Goal: Task Accomplishment & Management: Use online tool/utility

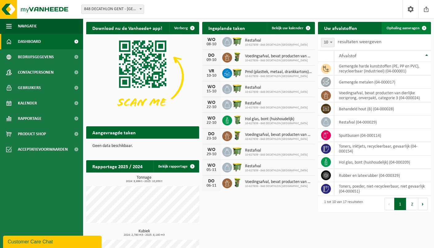
click at [395, 30] on link "Ophaling aanvragen" at bounding box center [405, 28] width 49 height 12
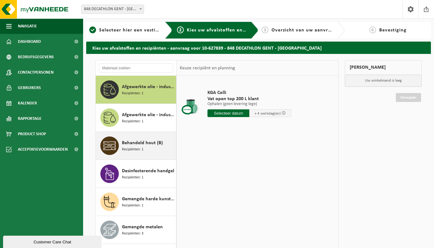
click at [120, 132] on div "Behandeld hout (B) Recipiënten: 1" at bounding box center [136, 146] width 81 height 28
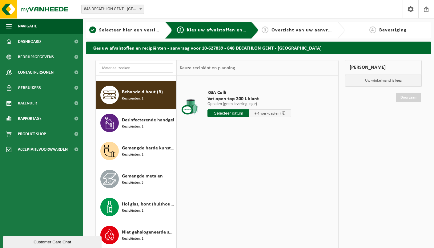
scroll to position [56, 0]
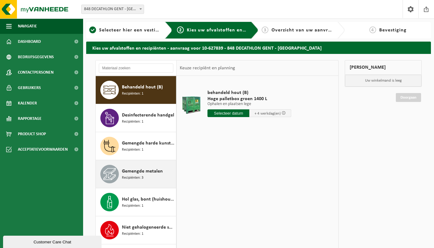
click at [150, 170] on span "Gemengde metalen" at bounding box center [142, 170] width 41 height 7
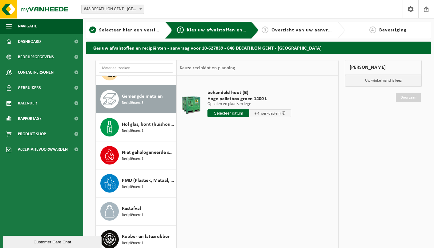
scroll to position [139, 0]
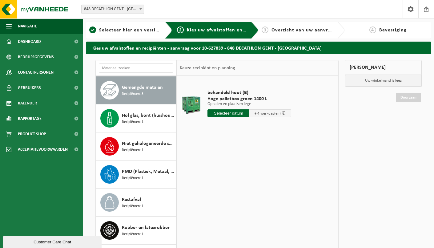
click at [237, 112] on input "text" at bounding box center [228, 113] width 42 height 8
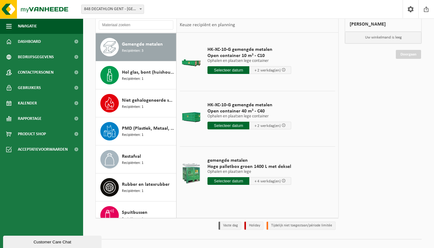
scroll to position [46, 0]
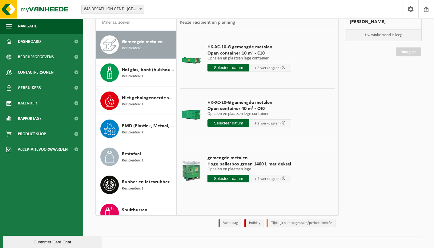
click at [235, 177] on input "text" at bounding box center [228, 178] width 42 height 8
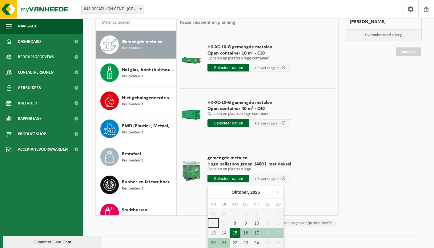
scroll to position [55, 0]
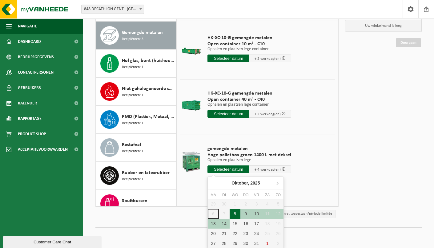
click at [236, 213] on div "8" at bounding box center [234, 214] width 11 height 10
type input "Van 2025-10-08"
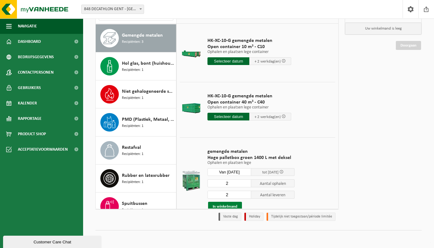
scroll to position [32, 0]
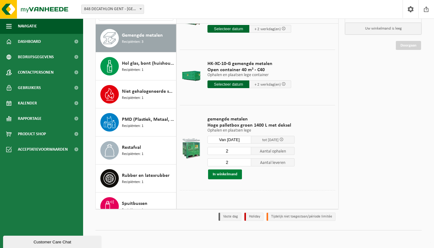
click at [224, 177] on button "In winkelmand" at bounding box center [225, 174] width 34 height 10
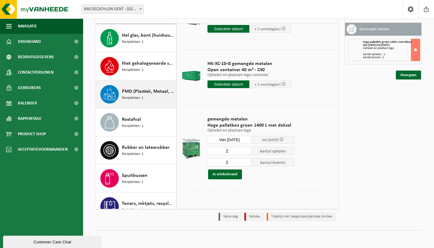
scroll to position [169, 0]
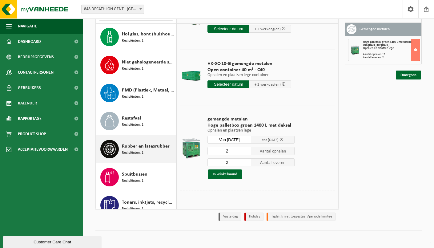
click at [155, 153] on div "Rubber en latexrubber Recipiënten: 1" at bounding box center [148, 149] width 53 height 18
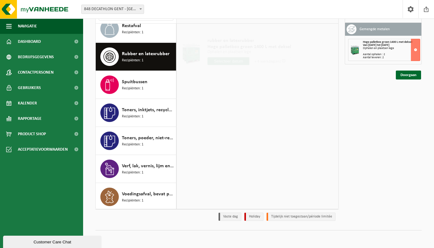
scroll to position [0, 0]
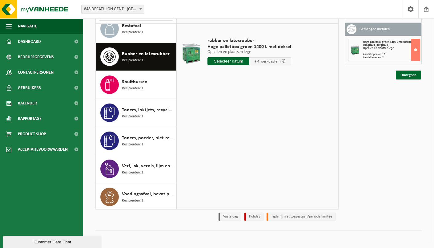
click at [231, 58] on input "text" at bounding box center [228, 61] width 42 height 8
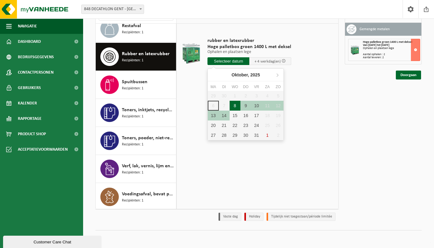
click at [238, 108] on div "8" at bounding box center [234, 106] width 11 height 10
type input "Van 2025-10-08"
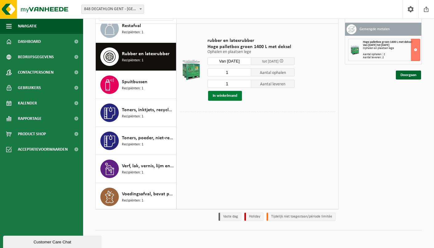
click at [229, 96] on button "In winkelmand" at bounding box center [225, 96] width 34 height 10
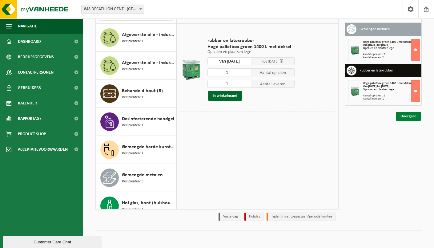
click at [405, 116] on link "Doorgaan" at bounding box center [408, 116] width 25 height 9
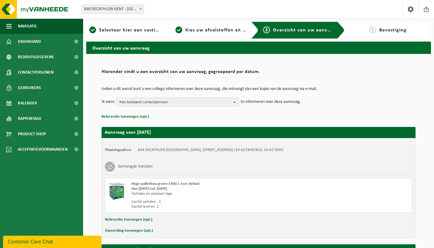
scroll to position [137, 0]
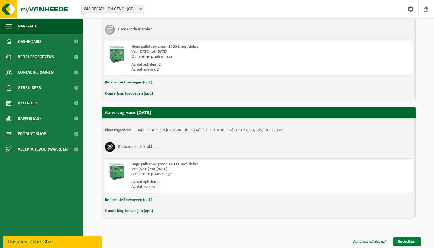
click at [410, 242] on link "Bevestigen" at bounding box center [407, 241] width 28 height 9
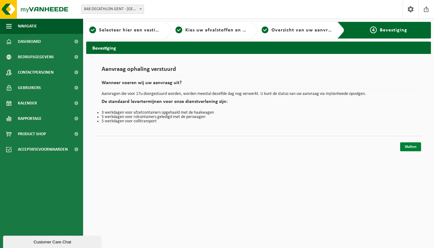
click at [411, 147] on link "Sluiten" at bounding box center [410, 146] width 21 height 9
